Goal: Task Accomplishment & Management: Use online tool/utility

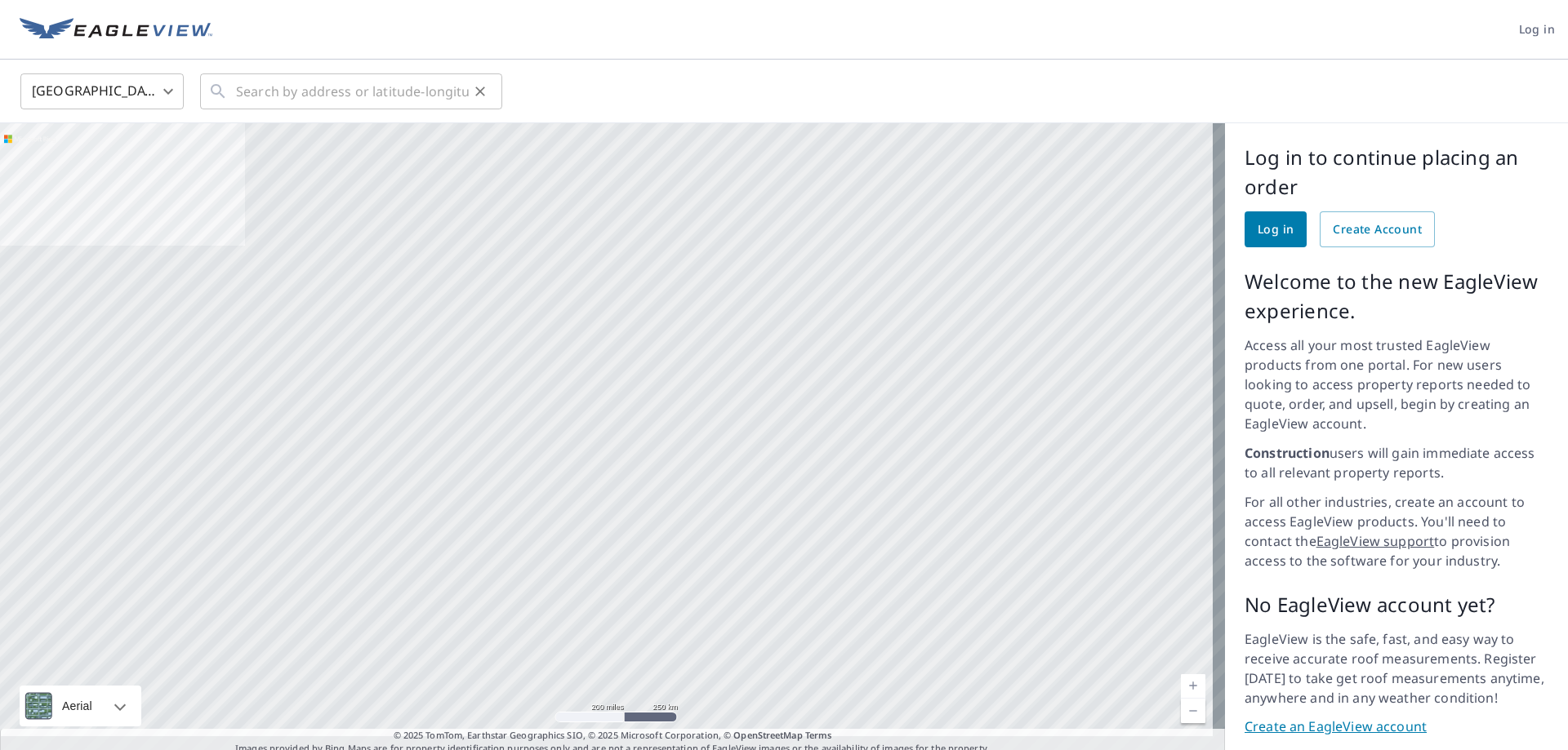
click at [224, 94] on icon at bounding box center [218, 91] width 20 height 20
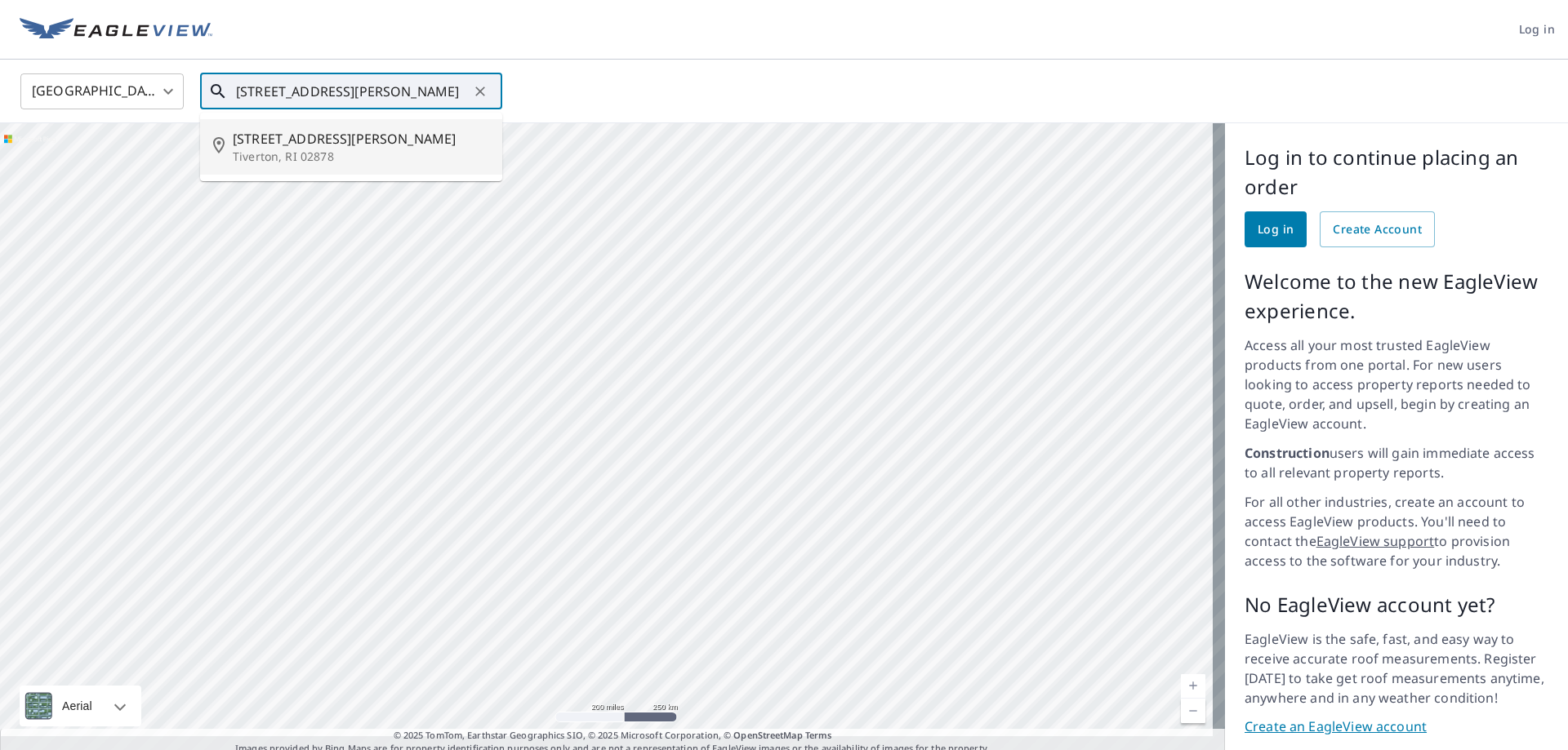
click at [272, 150] on p "Tiverton, RI 02878" at bounding box center [361, 157] width 257 height 16
type input "[STREET_ADDRESS][PERSON_NAME]"
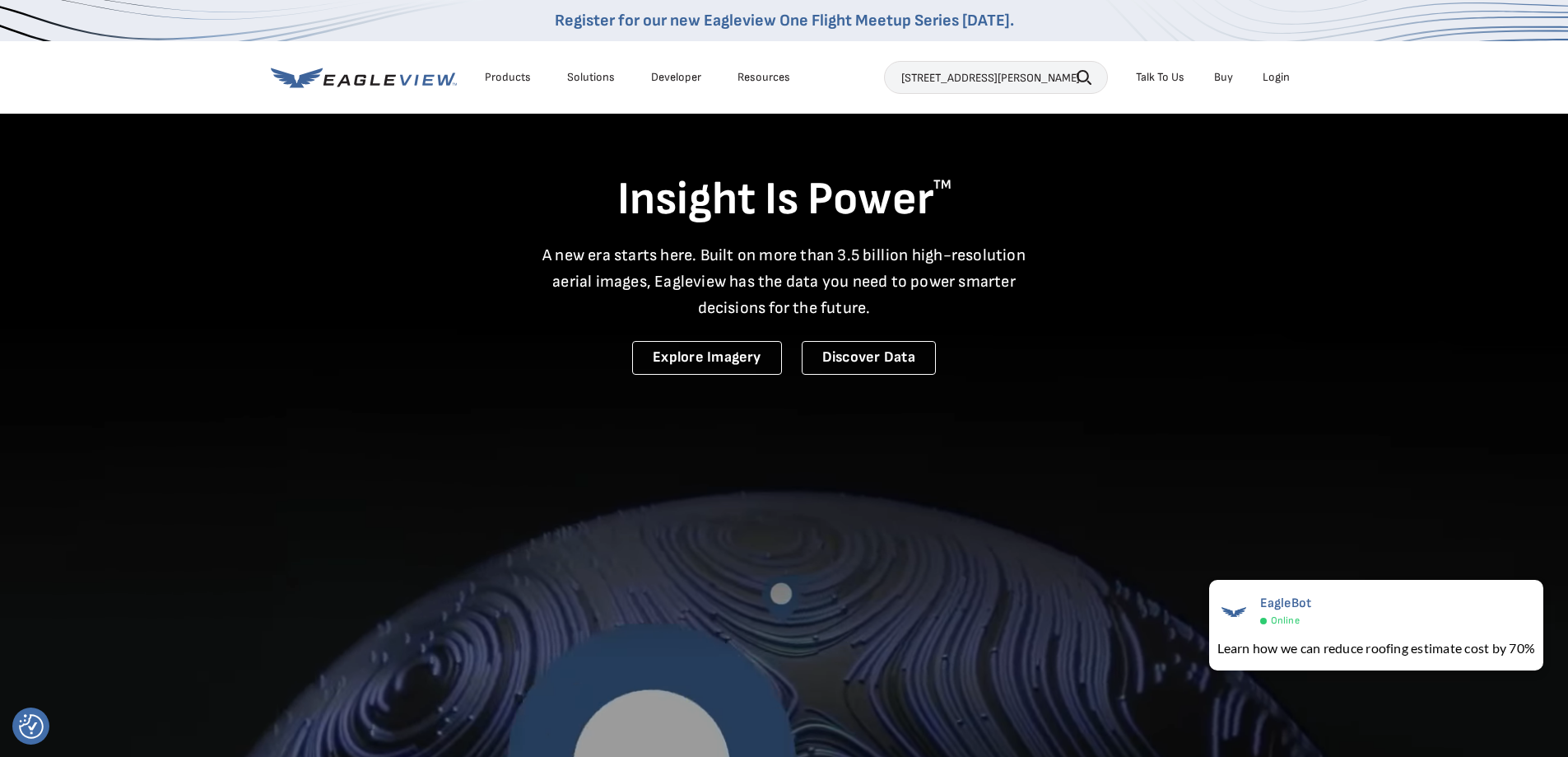
click at [1088, 70] on icon "button" at bounding box center [1083, 77] width 15 height 15
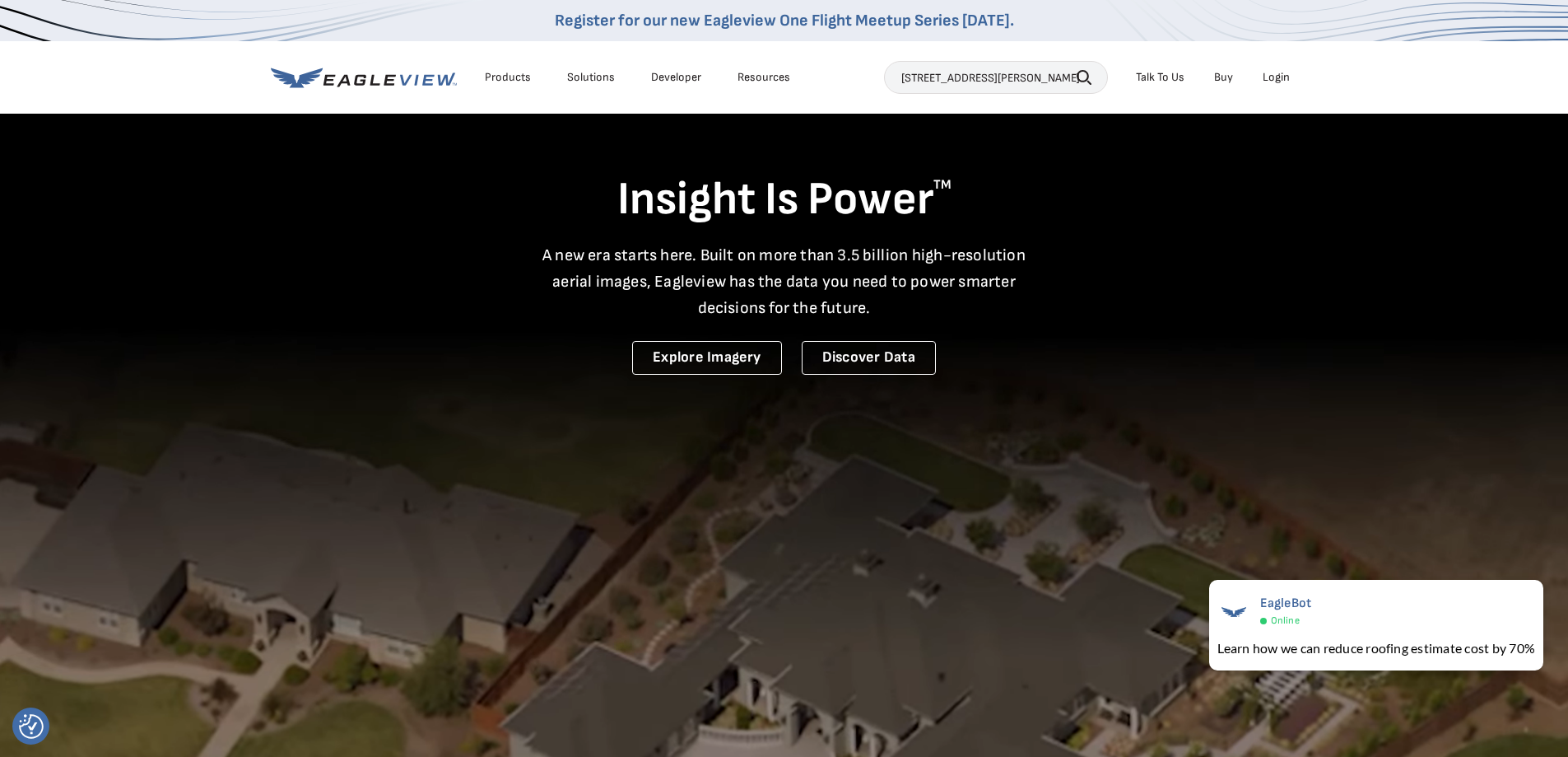
click at [1084, 77] on icon "button" at bounding box center [1083, 77] width 15 height 15
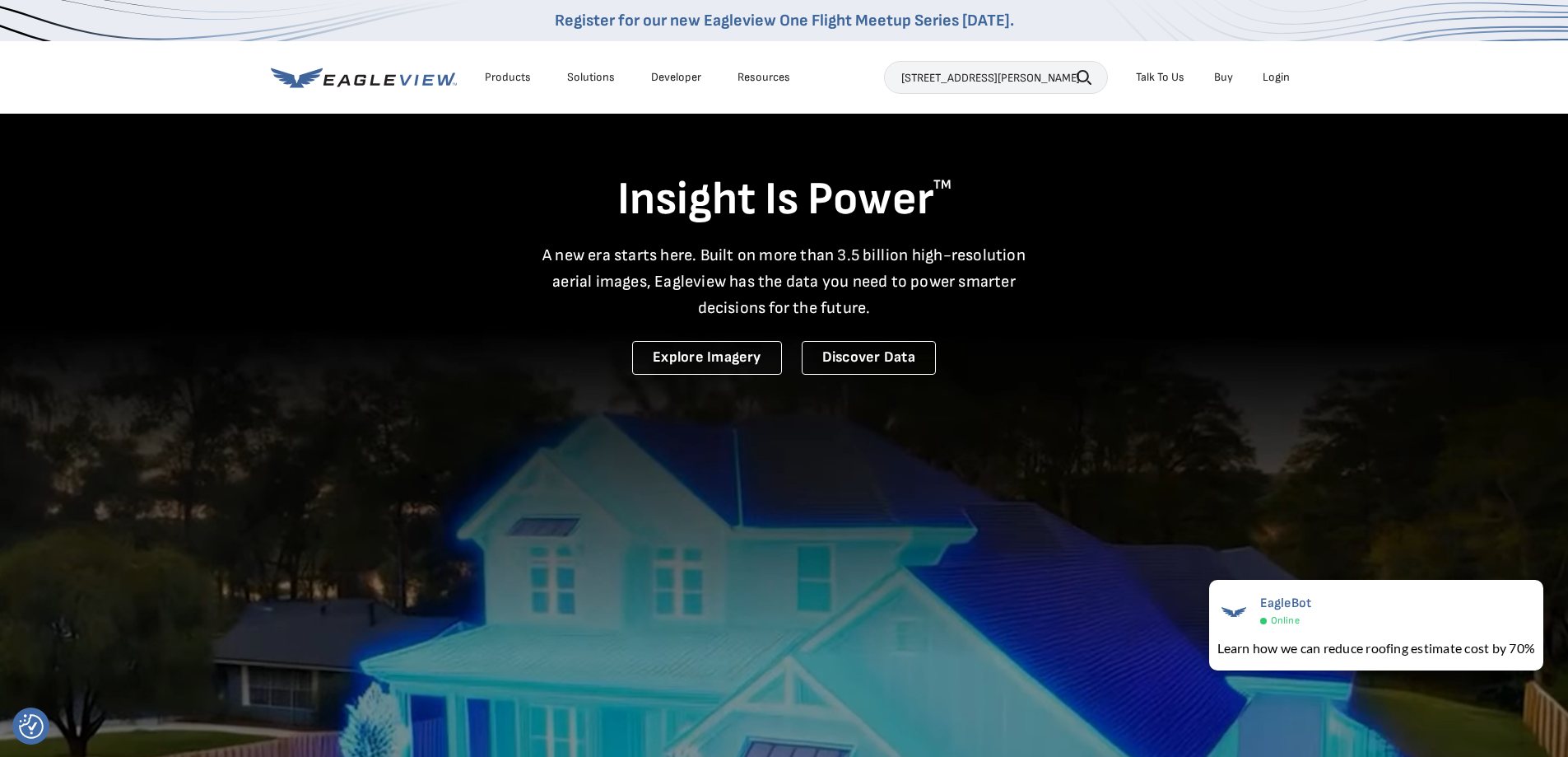
click at [663, 75] on link "Developer" at bounding box center [677, 77] width 50 height 15
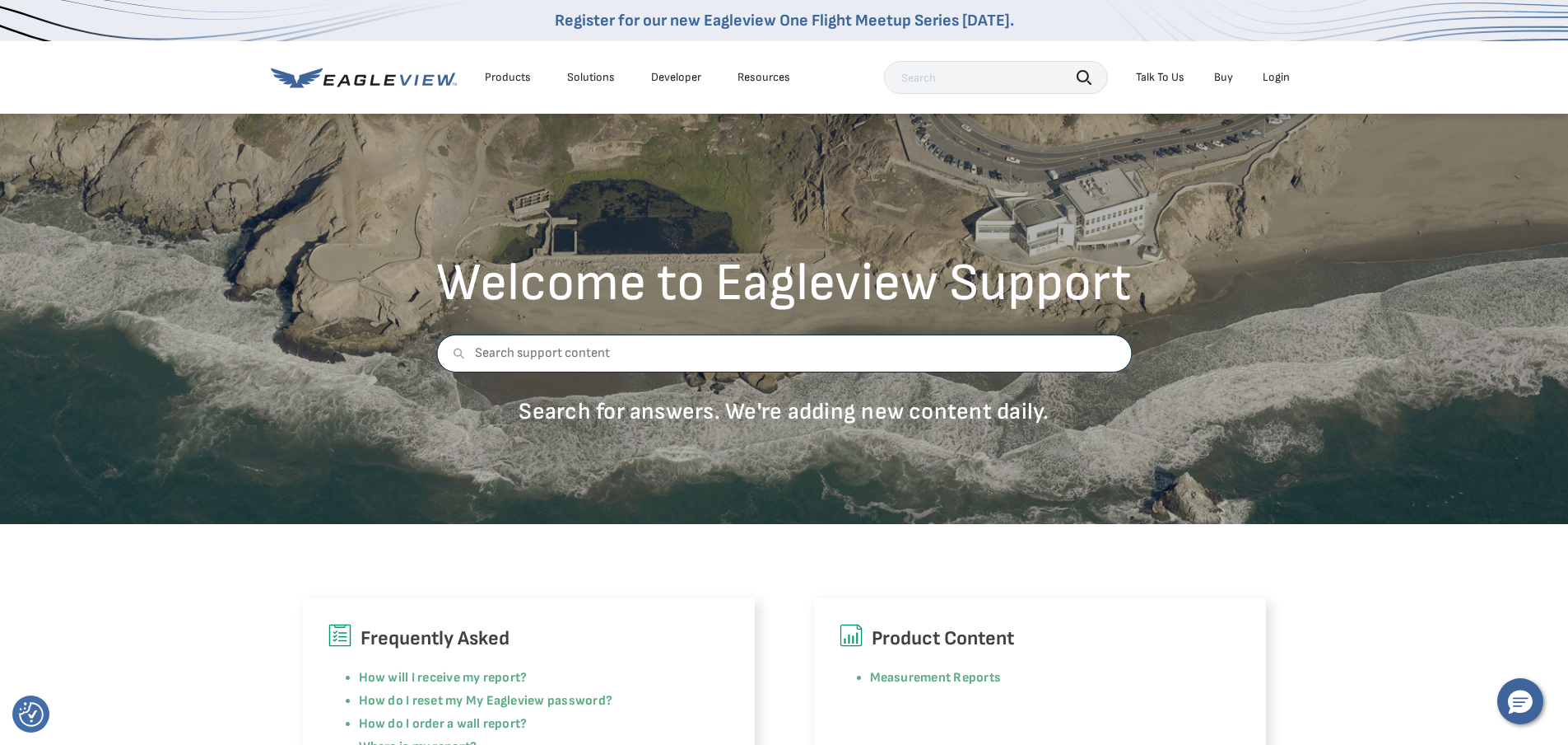
click at [532, 358] on input "text" at bounding box center [784, 353] width 696 height 38
type input "340 king rd tiverton ri"
click at [456, 350] on icon at bounding box center [459, 354] width 12 height 12
click at [758, 79] on div "Resources" at bounding box center [764, 77] width 53 height 15
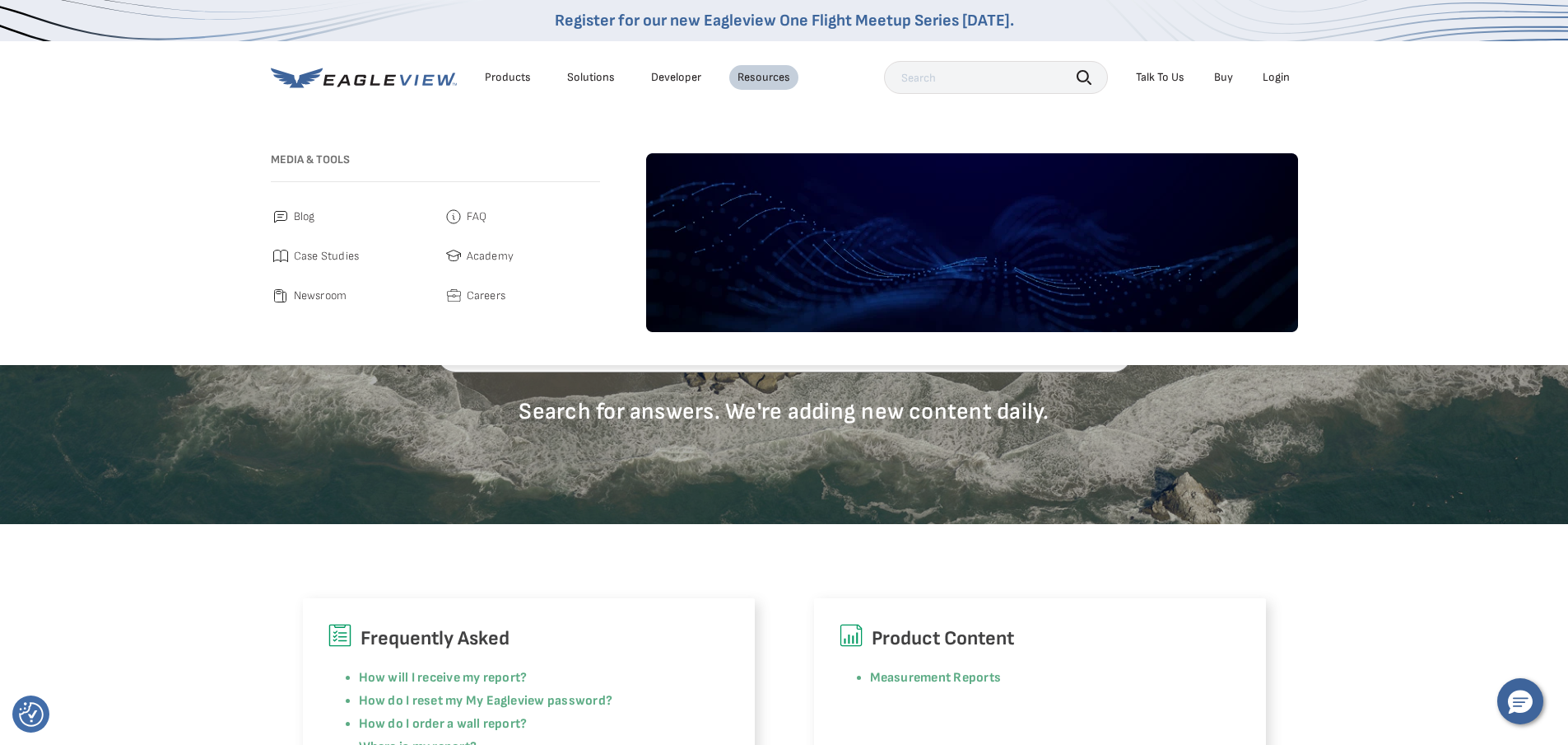
click at [668, 71] on link "Developer" at bounding box center [677, 77] width 50 height 15
